Goal: Task Accomplishment & Management: Manage account settings

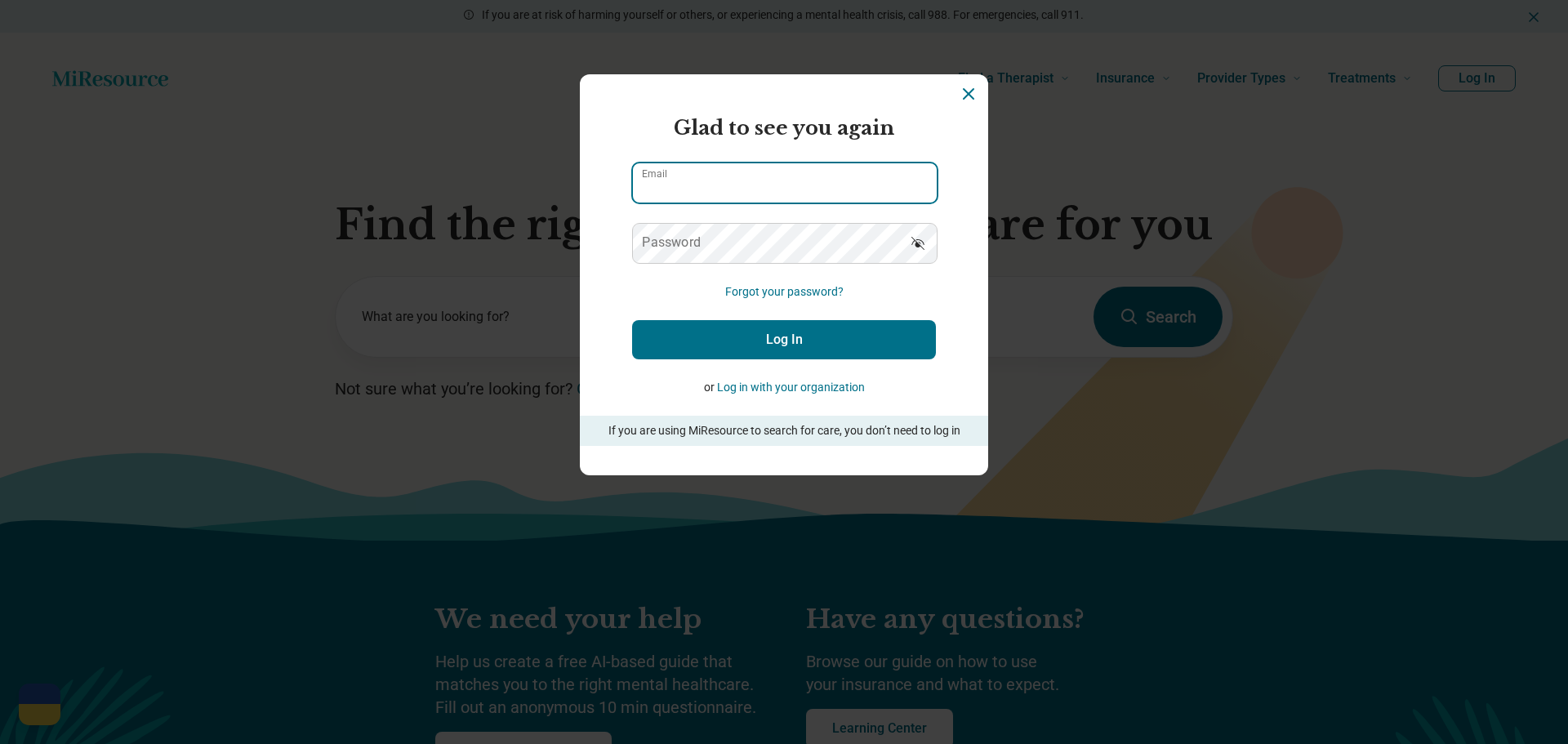
type input "**********"
click at [719, 346] on button "Log In" at bounding box center [784, 339] width 304 height 39
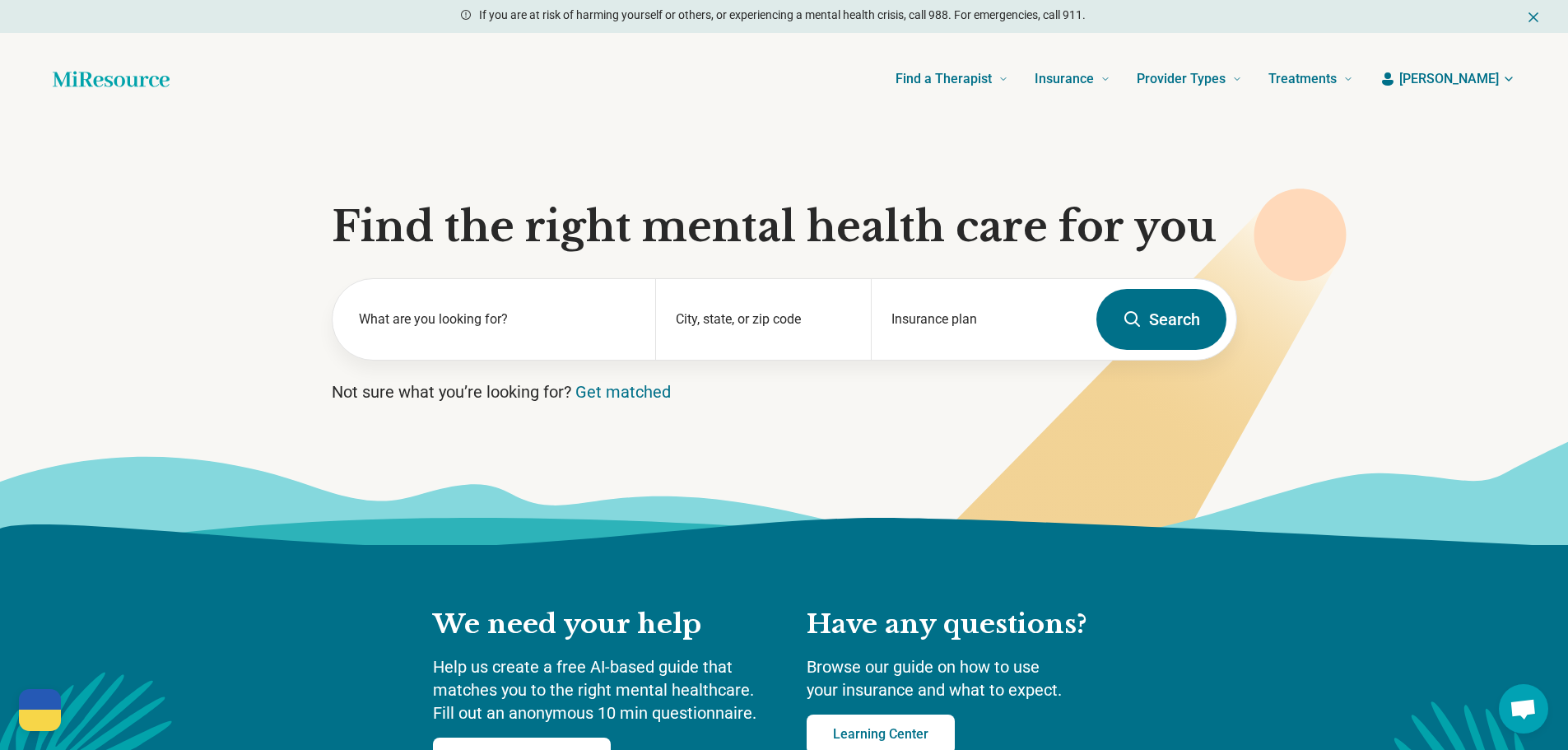
click at [1464, 77] on span "[PERSON_NAME]" at bounding box center [1450, 79] width 100 height 19
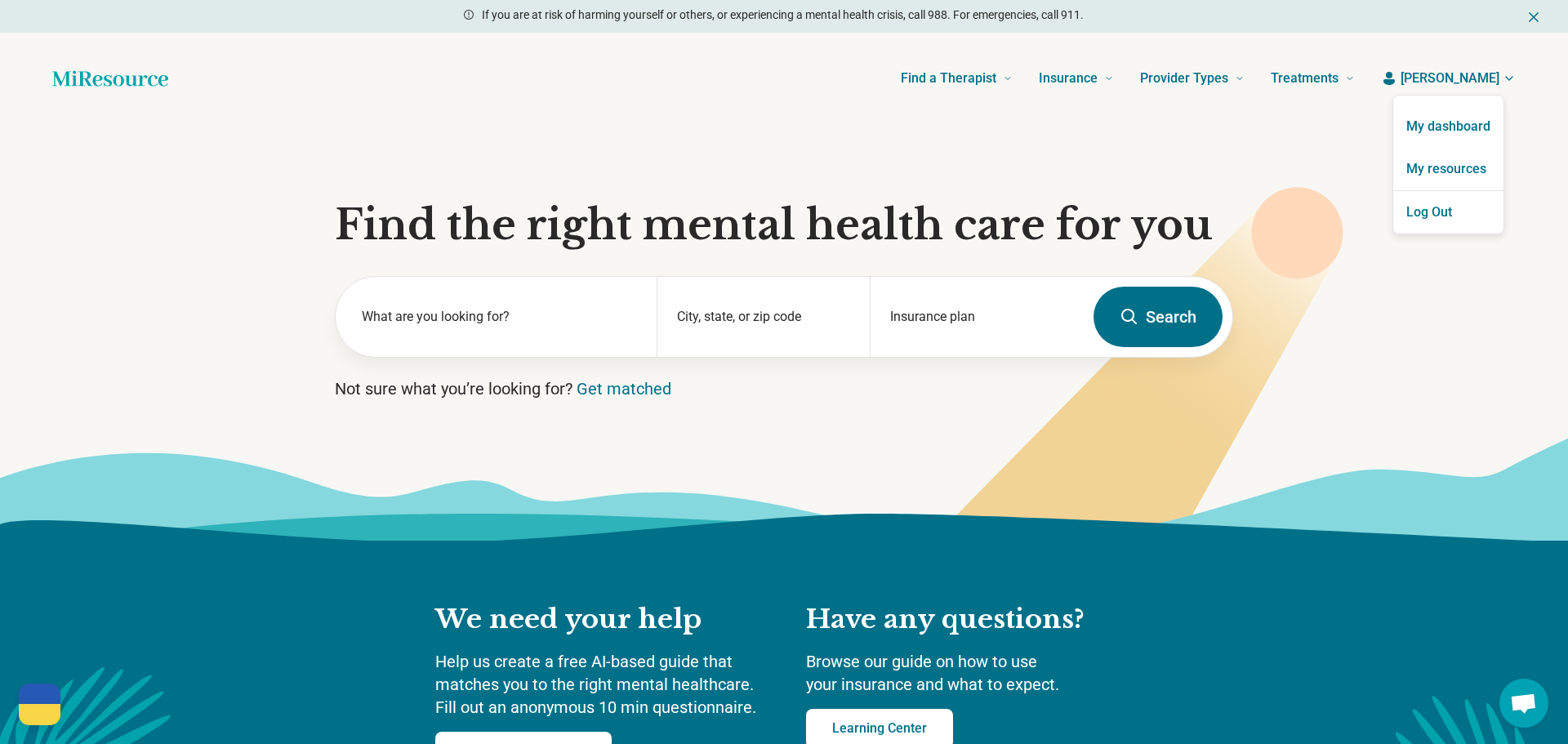
click at [1446, 133] on link "My dashboard" at bounding box center [1448, 127] width 111 height 43
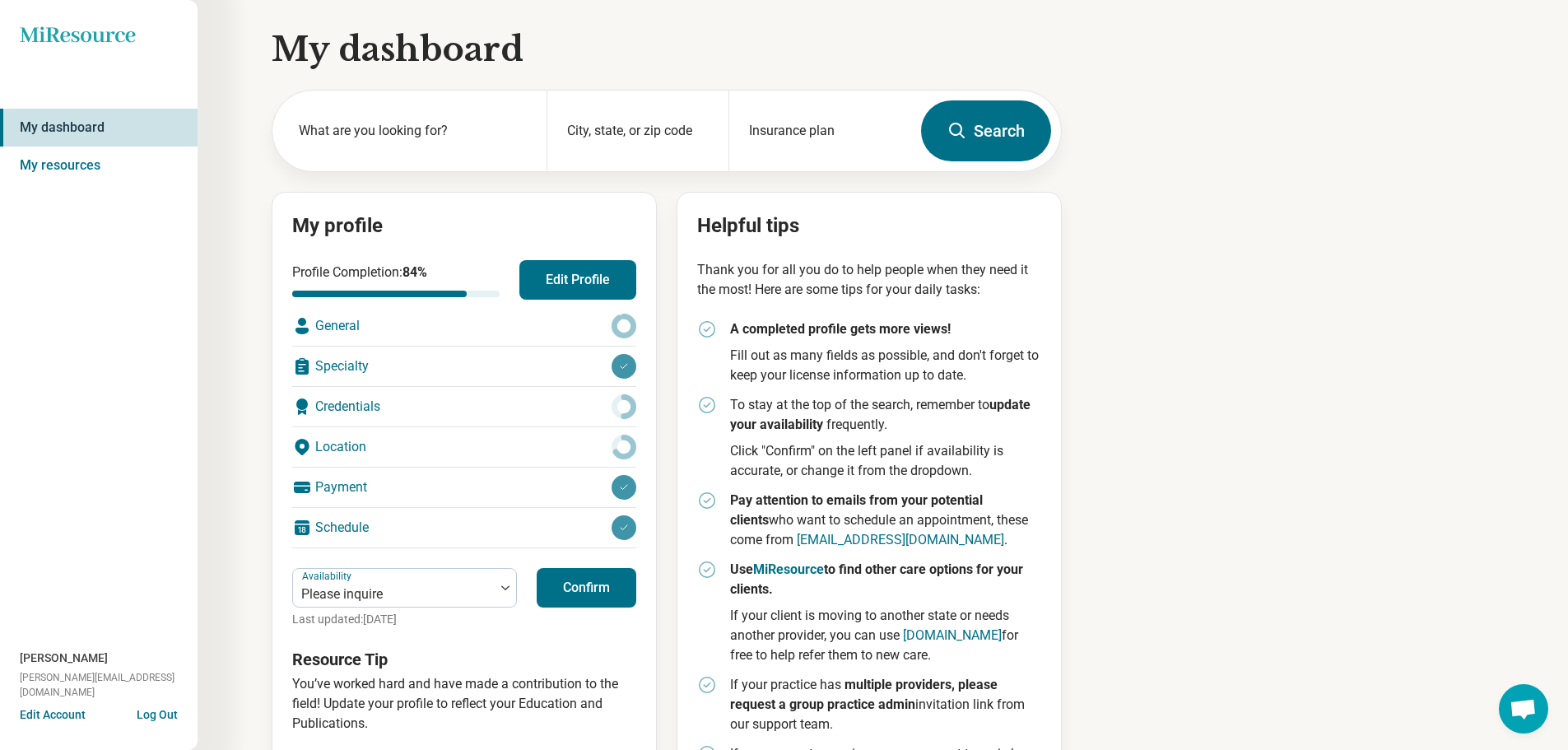
click at [581, 285] on button "Edit Profile" at bounding box center [578, 280] width 117 height 40
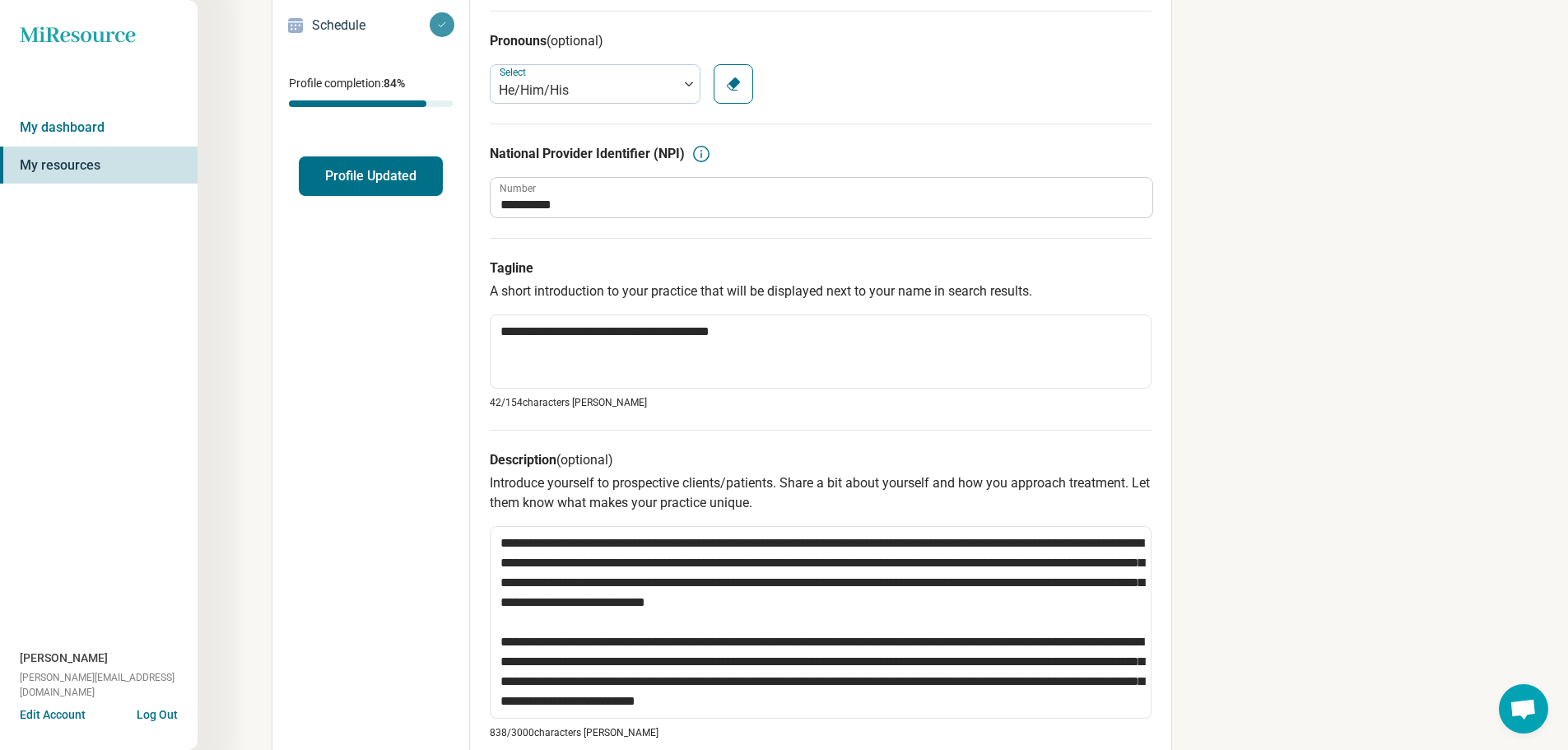
scroll to position [60, 0]
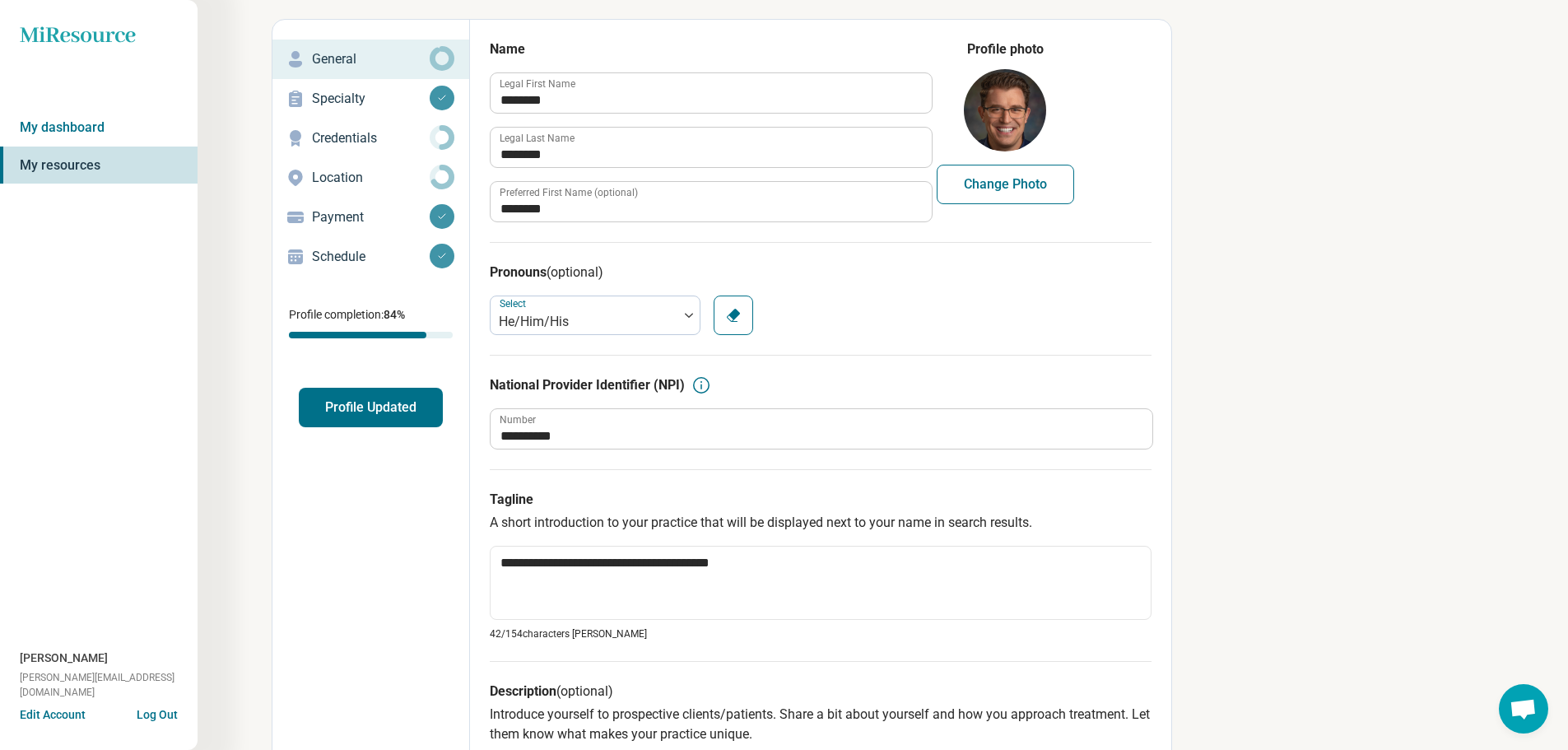
click at [360, 102] on p "Specialty" at bounding box center [370, 98] width 117 height 19
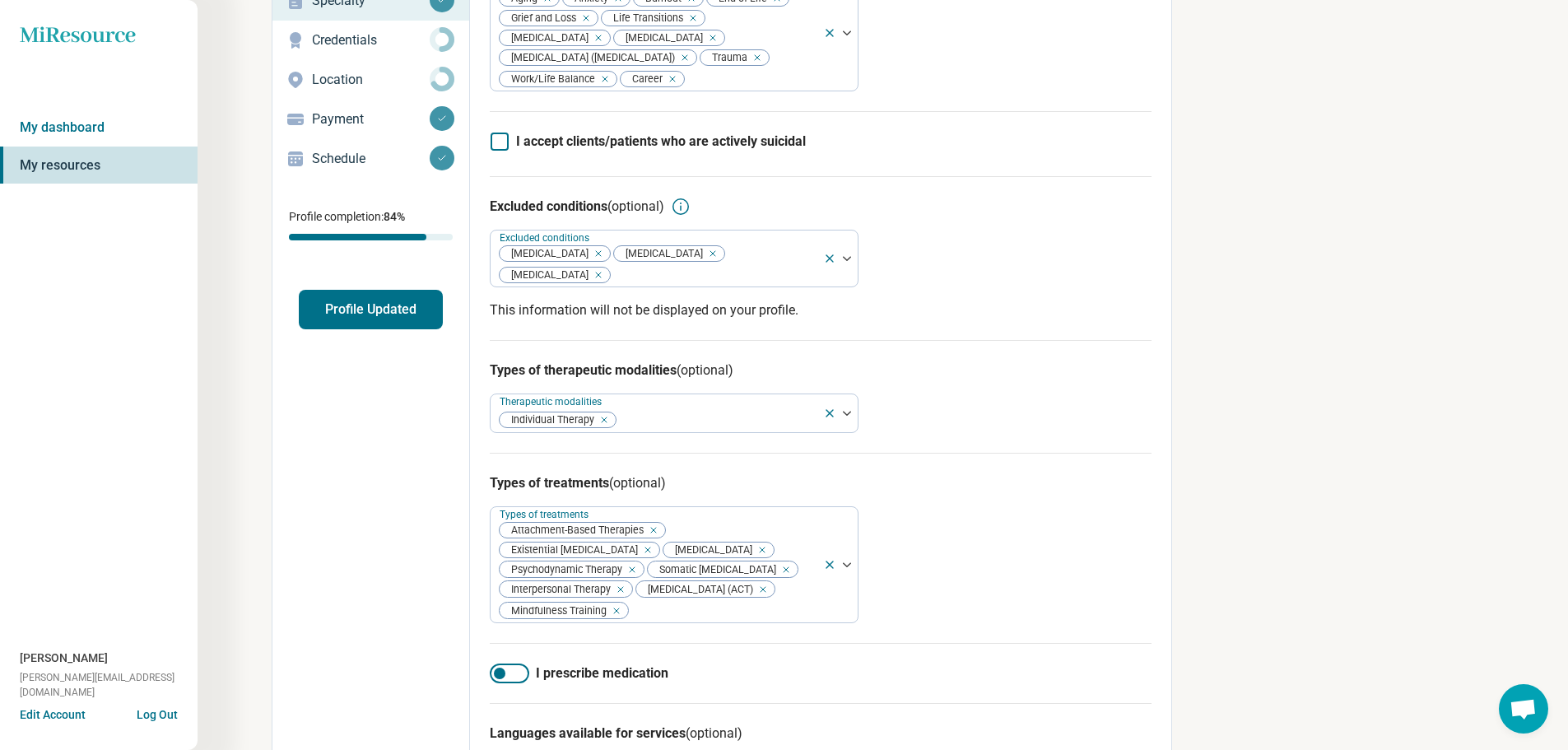
scroll to position [165, 0]
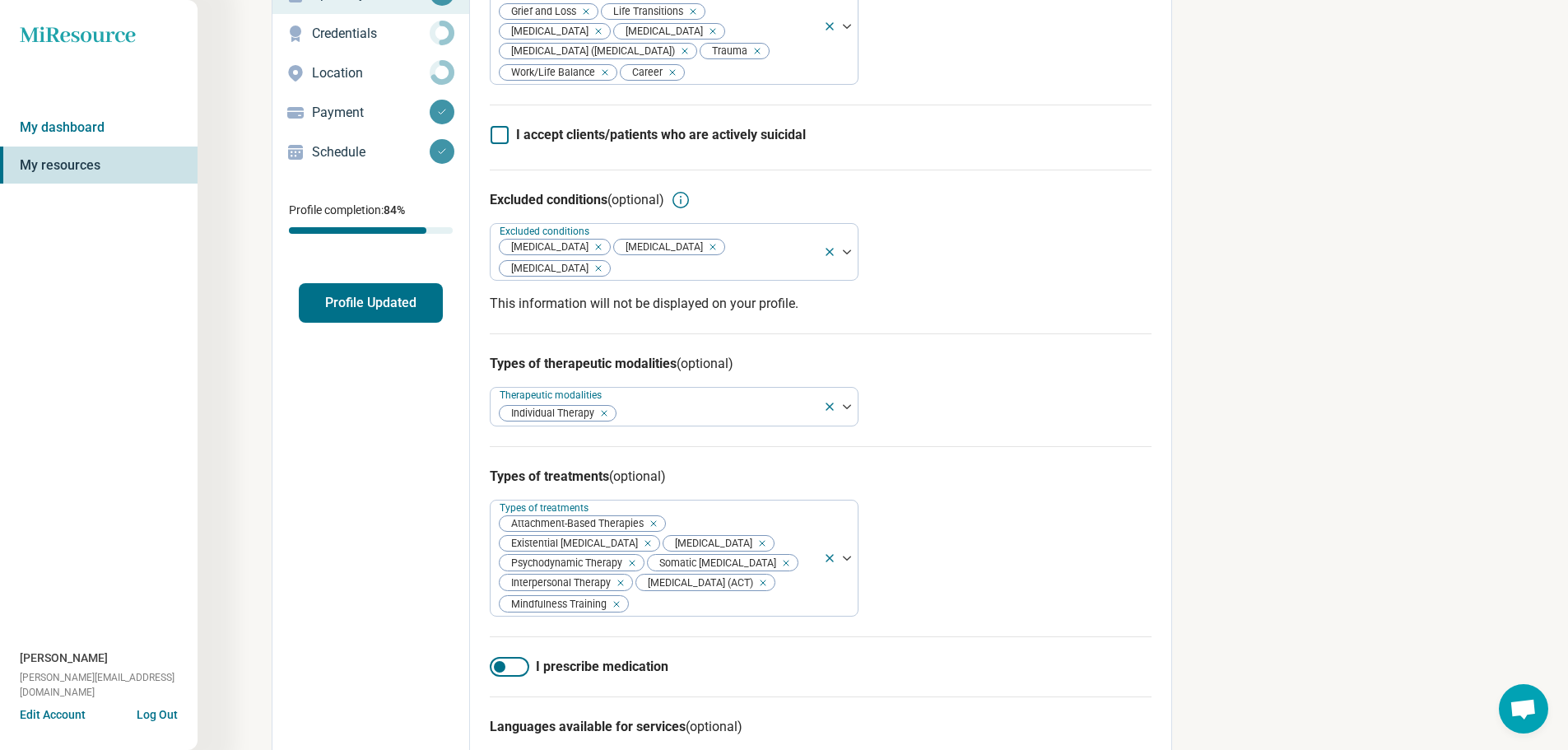
click at [754, 589] on icon "Remove [object Object]" at bounding box center [760, 583] width 12 height 12
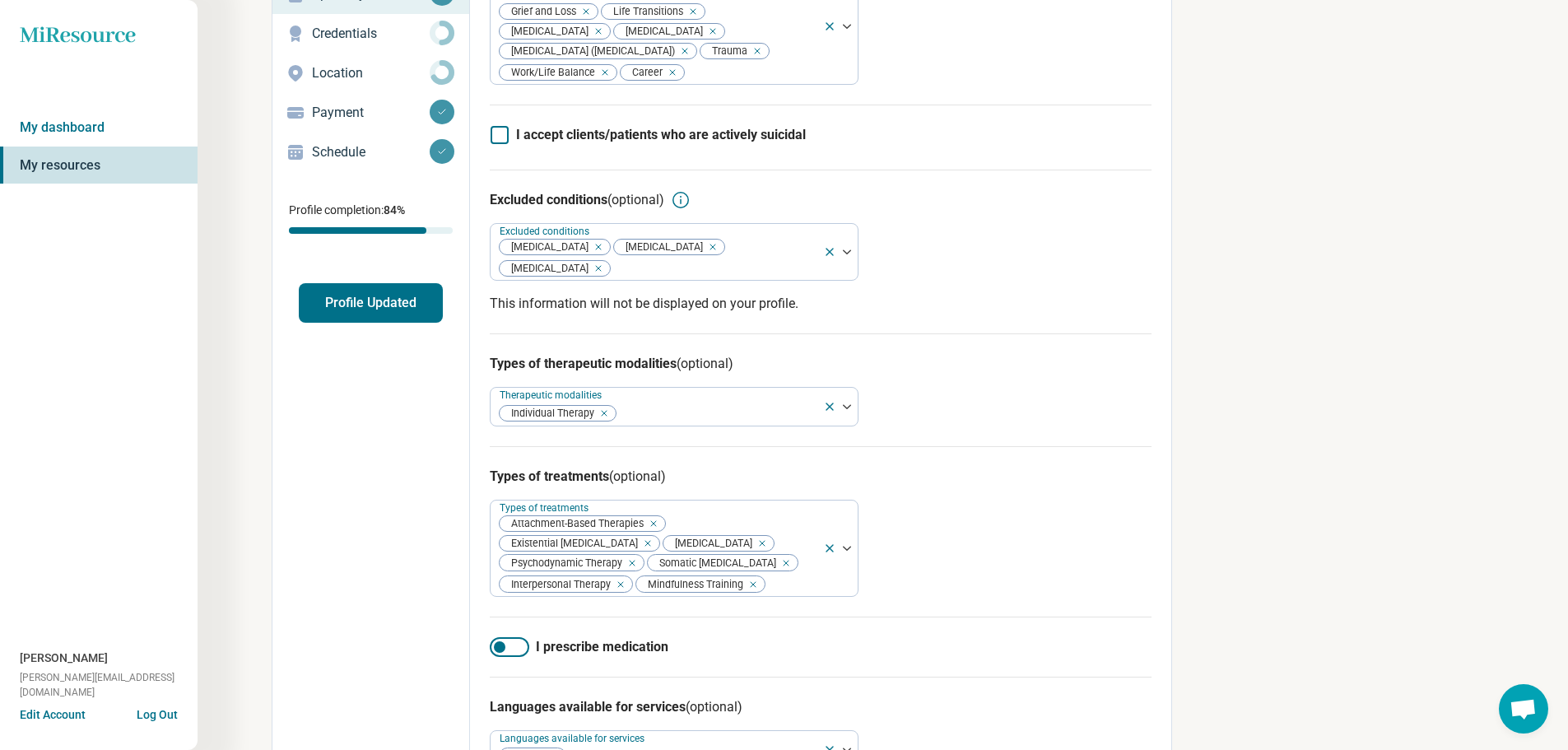
click at [776, 562] on icon "Remove [object Object]" at bounding box center [782, 563] width 12 height 12
click at [616, 584] on icon "Remove [object Object]" at bounding box center [612, 584] width 12 height 12
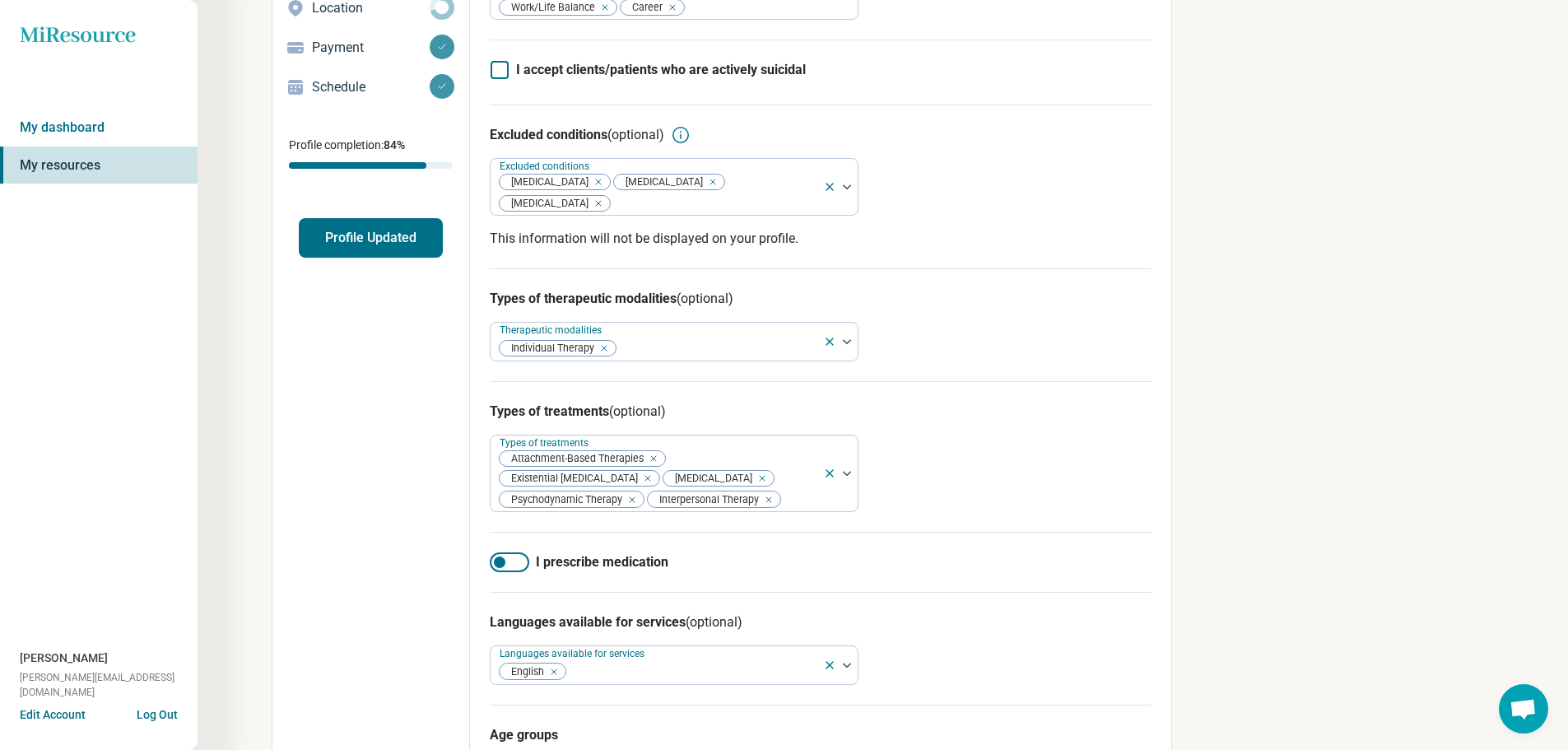
scroll to position [0, 0]
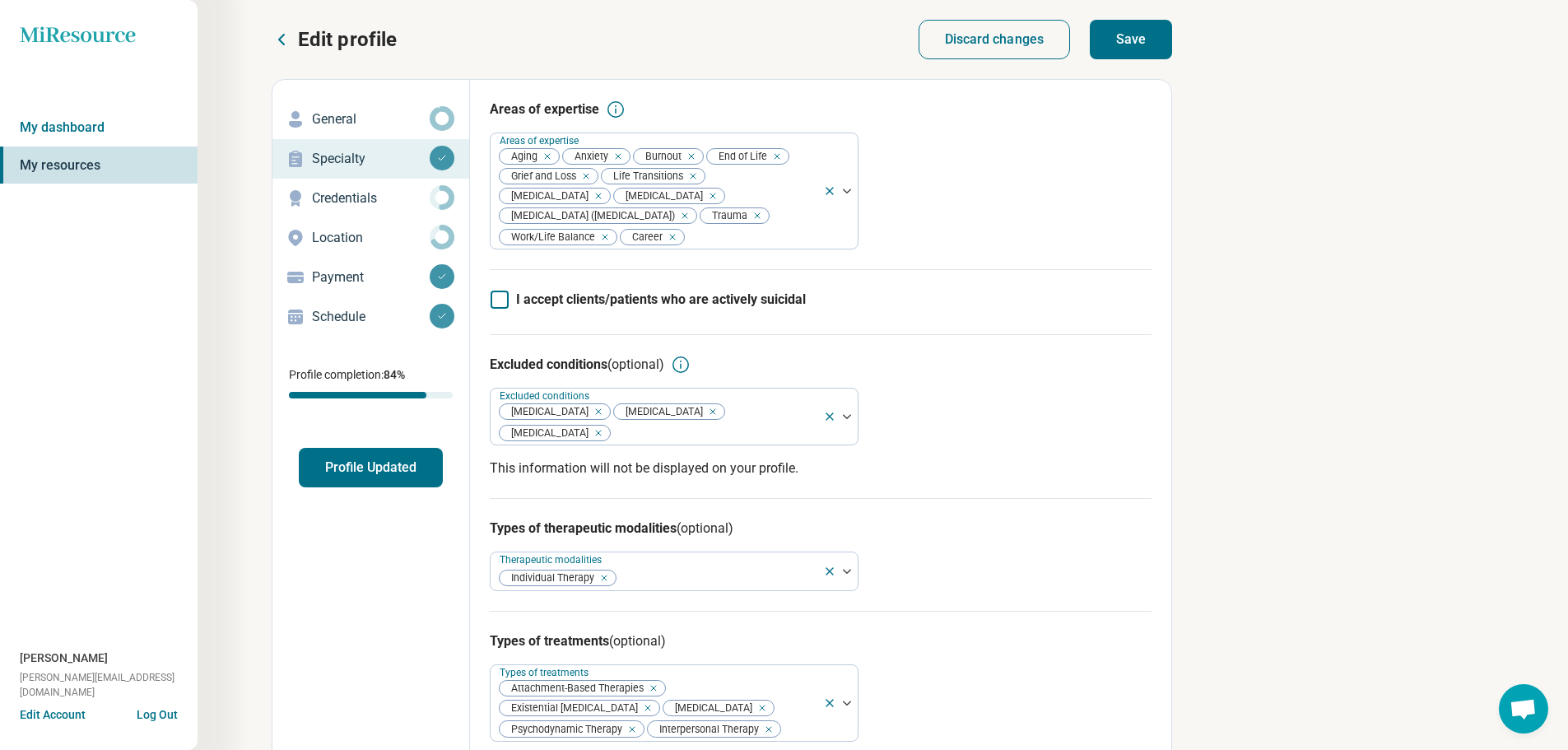
click at [1135, 37] on button "Save" at bounding box center [1130, 39] width 82 height 40
